Goal: Entertainment & Leisure: Consume media (video, audio)

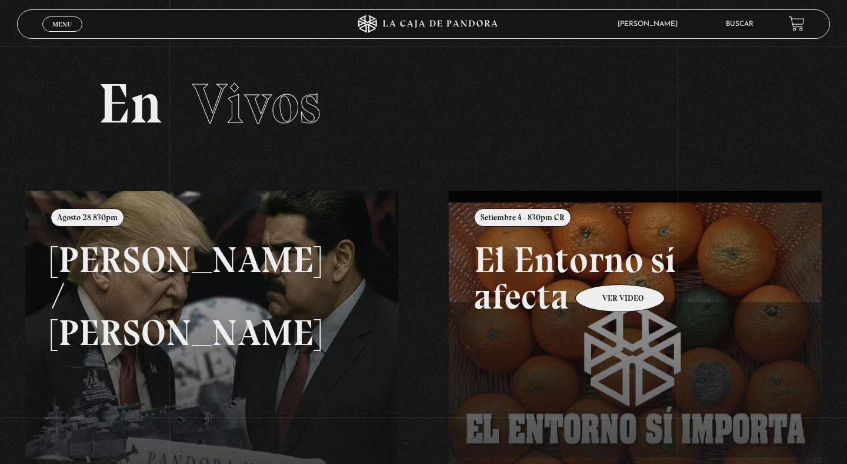
scroll to position [53, 0]
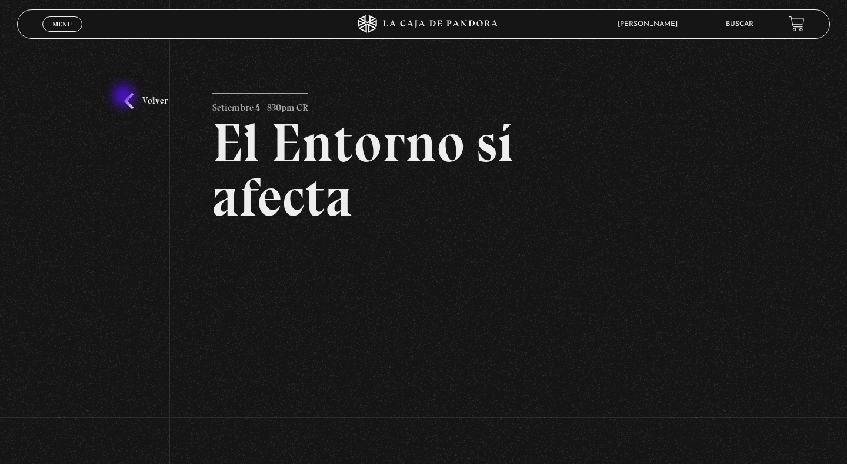
click at [125, 97] on link "Volver" at bounding box center [146, 101] width 44 height 16
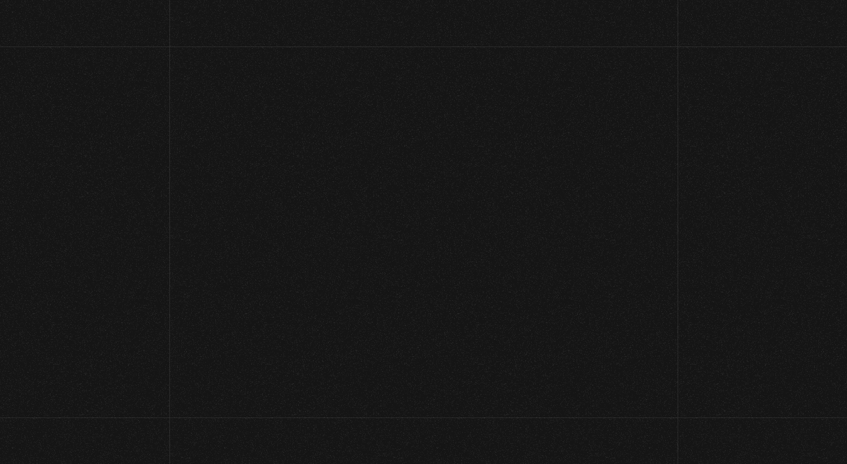
scroll to position [53, 0]
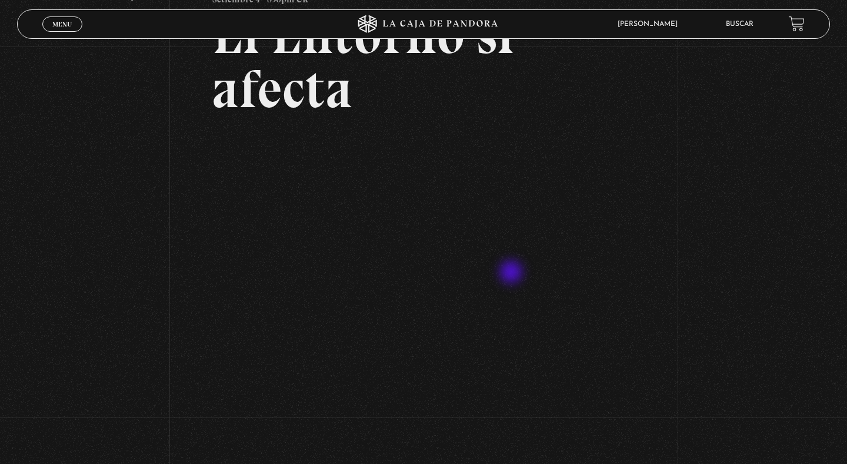
scroll to position [110, 0]
